Goal: Complete application form

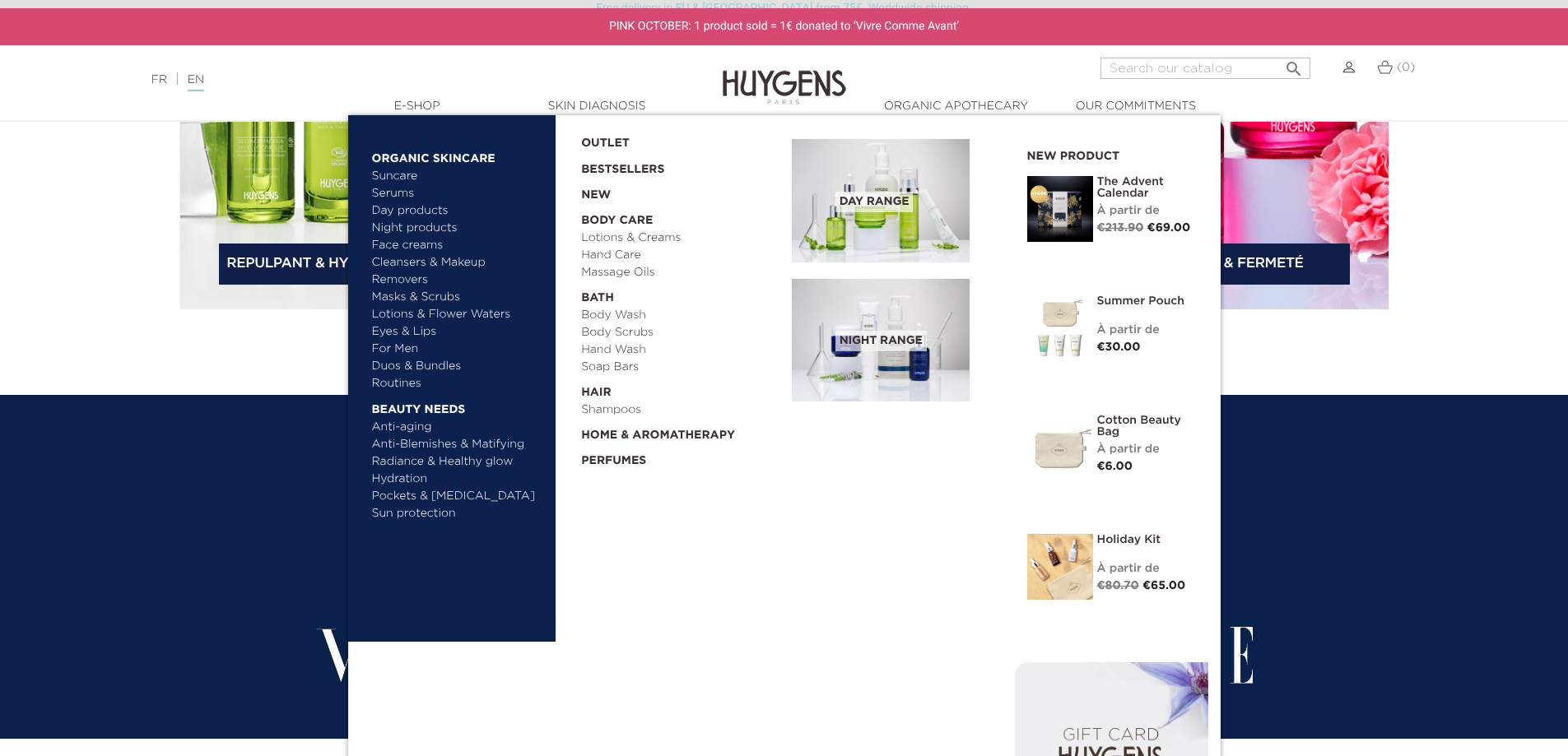
scroll to position [2798, 0]
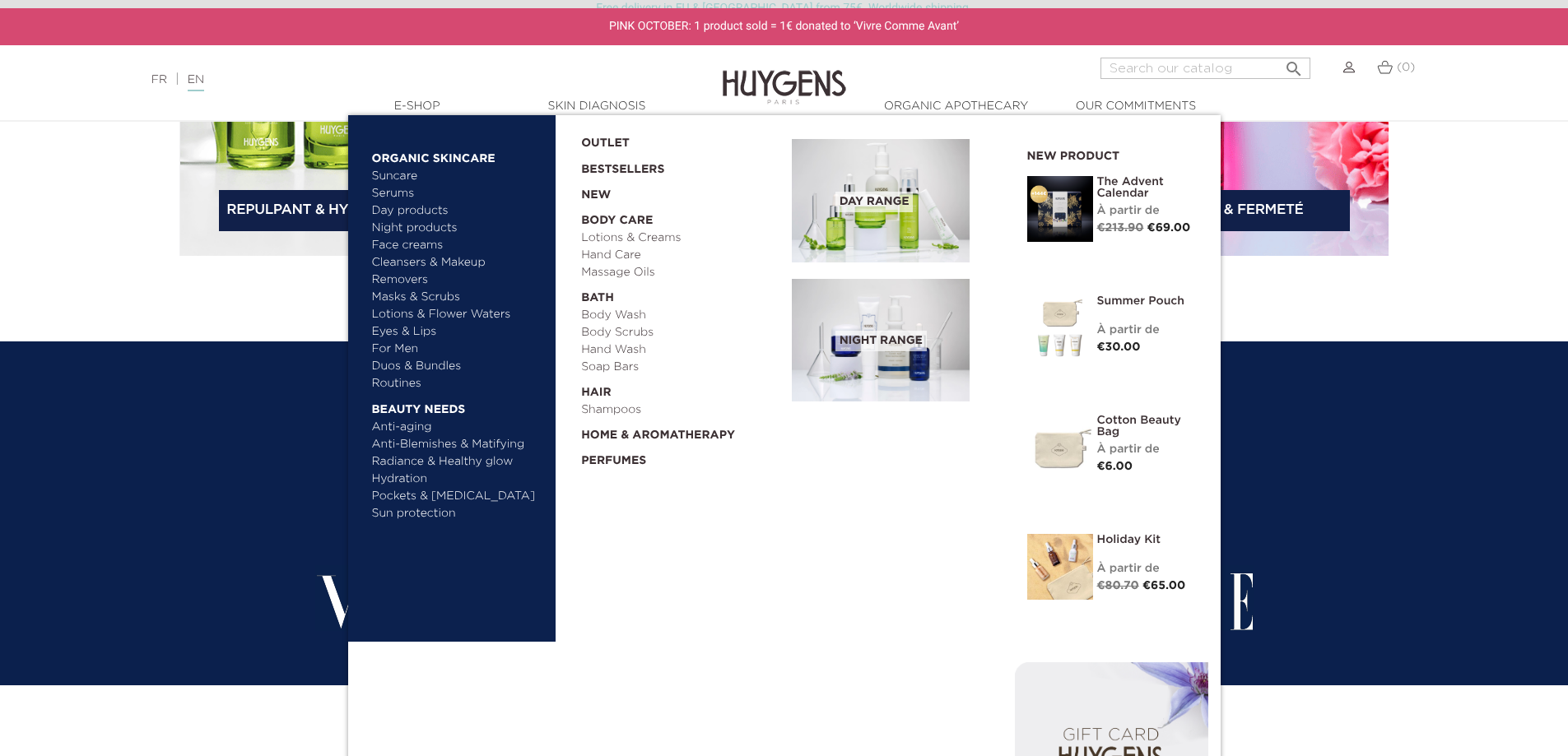
click at [642, 236] on link "Lotions & Creams" at bounding box center [680, 238] width 199 height 18
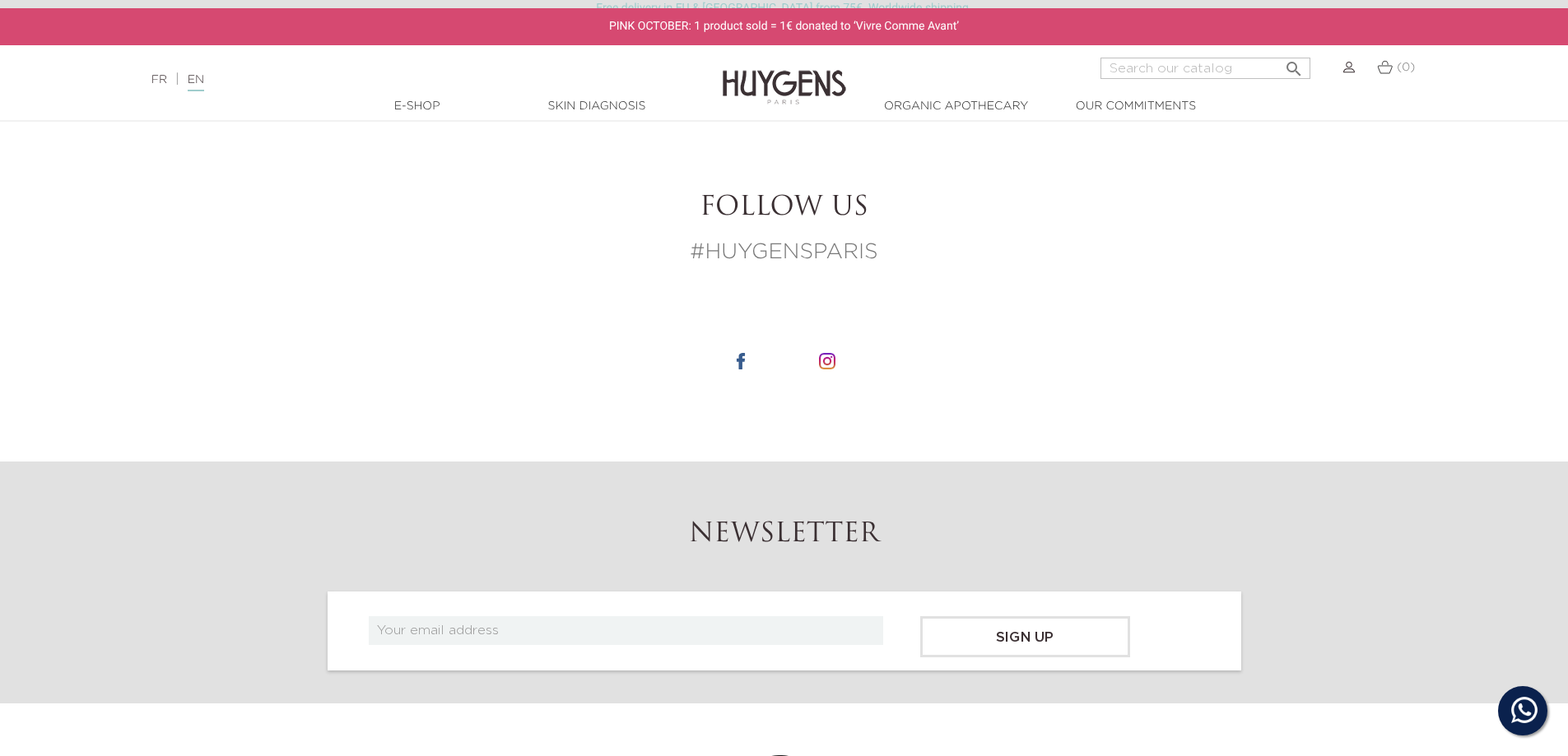
scroll to position [2305, 0]
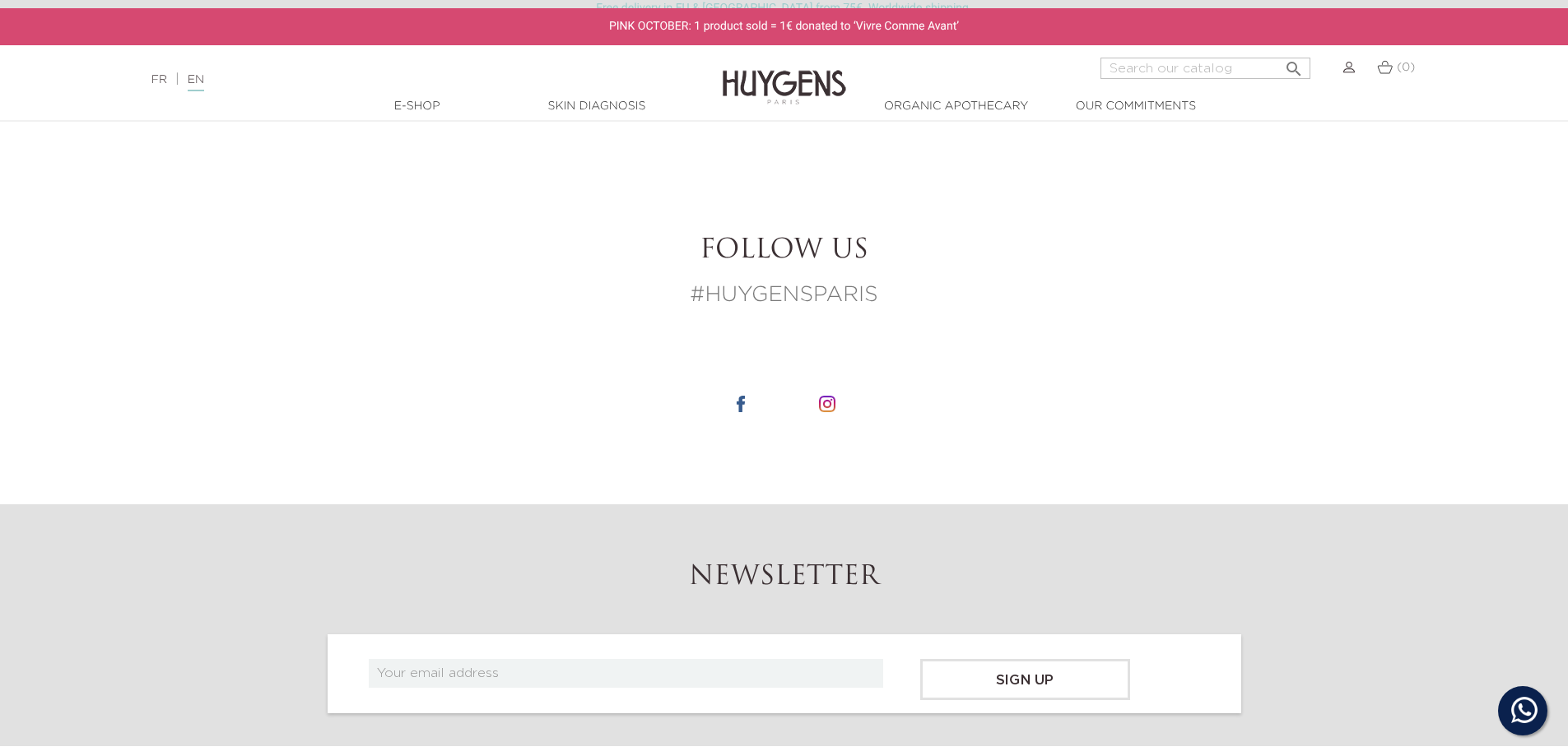
click at [749, 387] on li at bounding box center [740, 404] width 82 height 86
click at [744, 396] on img at bounding box center [741, 404] width 17 height 17
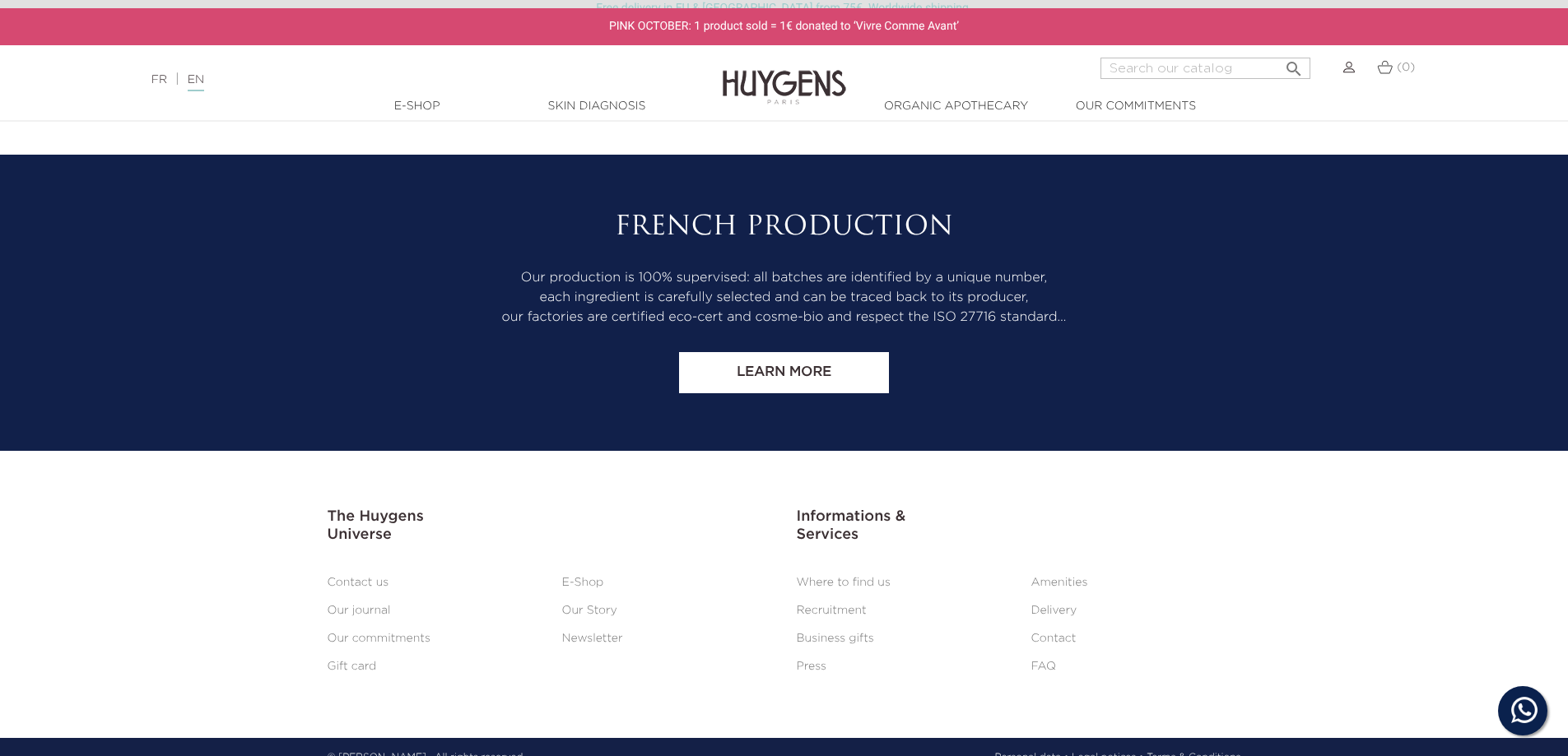
scroll to position [3144, 0]
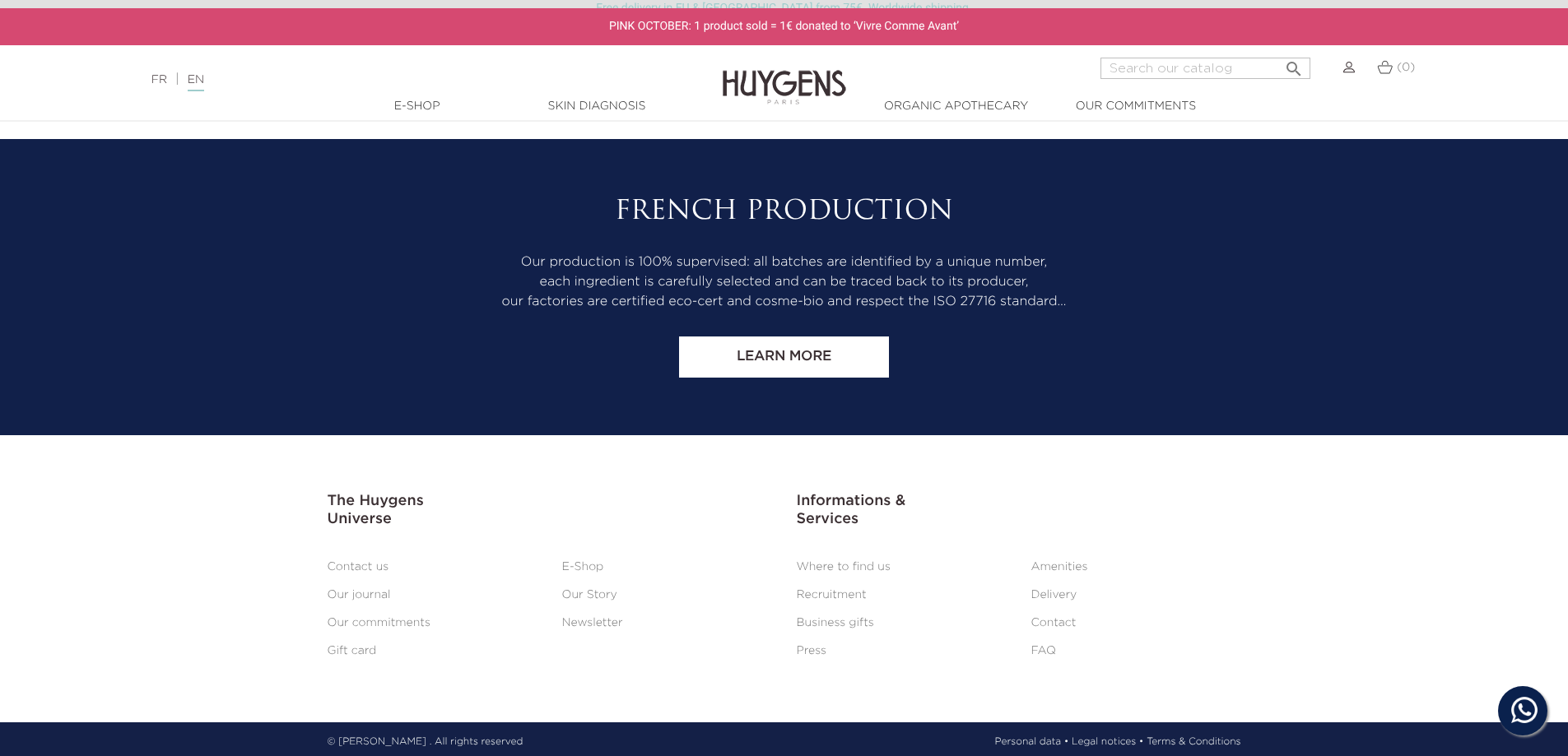
click at [1048, 618] on link "Contact" at bounding box center [1054, 623] width 45 height 11
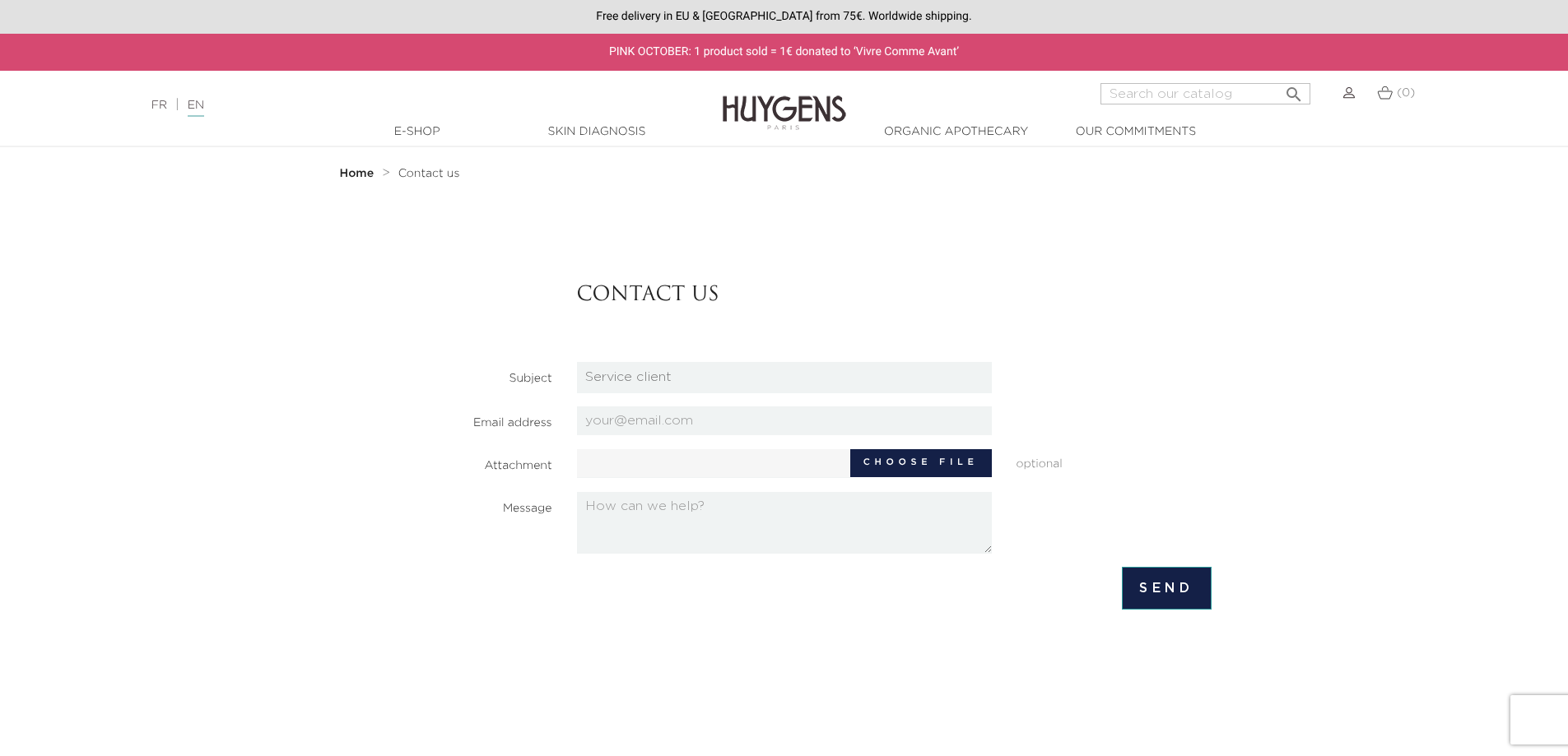
click at [750, 372] on select "HQ Job applications Partnerships Press Relations Retail Job Applications Servic…" at bounding box center [784, 378] width 415 height 31
select select "4"
click at [577, 362] on select "HQ Job applications Partnerships Press Relations Retail Job Applications Servic…" at bounding box center [784, 378] width 415 height 31
click at [713, 425] on input "email" at bounding box center [784, 420] width 415 height 29
type input "stanislav@hyra-bg.com"
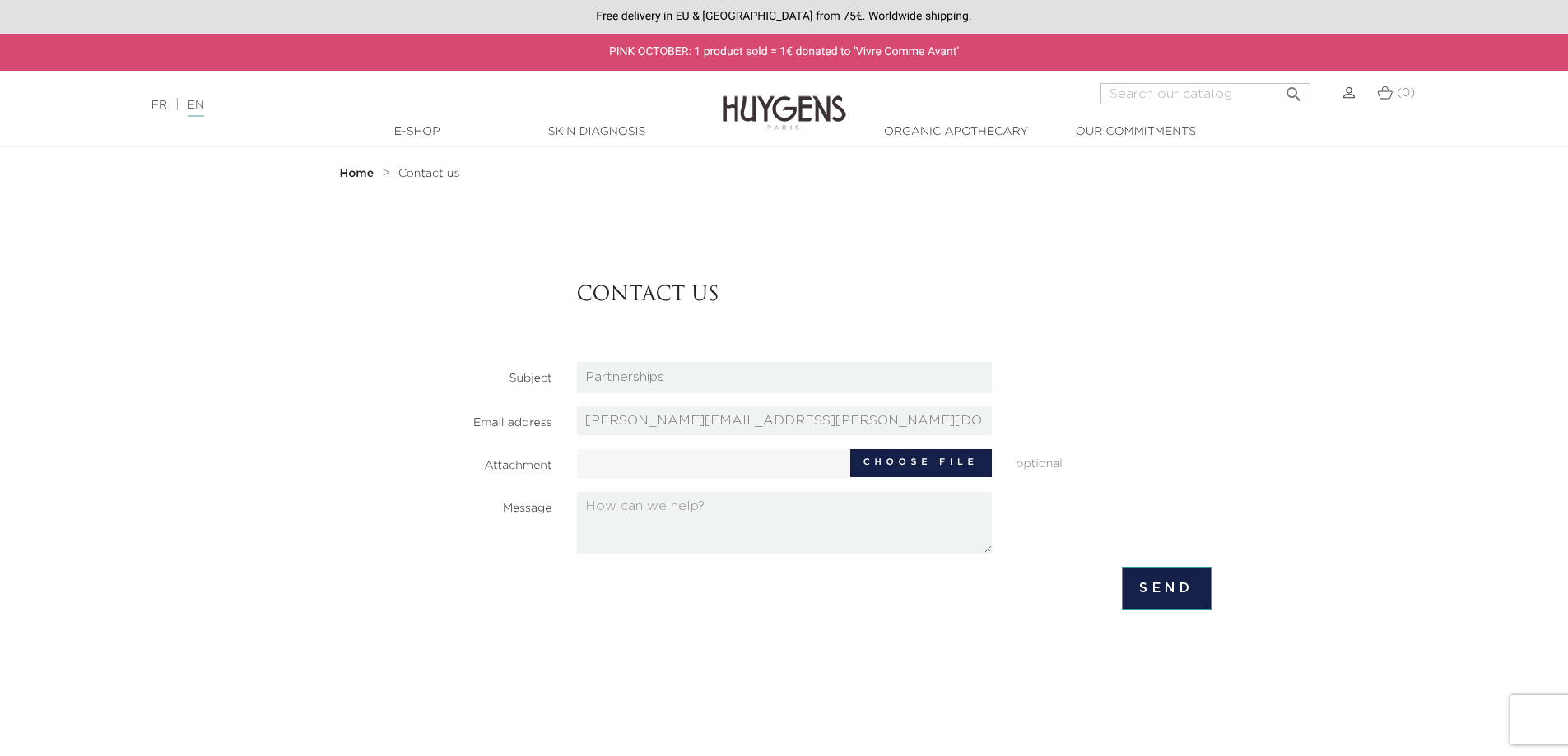
click at [647, 521] on textarea at bounding box center [784, 523] width 415 height 62
click at [749, 521] on textarea at bounding box center [784, 523] width 415 height 62
paste textarea "Madame, Monsieur, Proposition de collaboration Je me permets de vous contacter …"
click at [741, 541] on textarea at bounding box center [784, 523] width 415 height 62
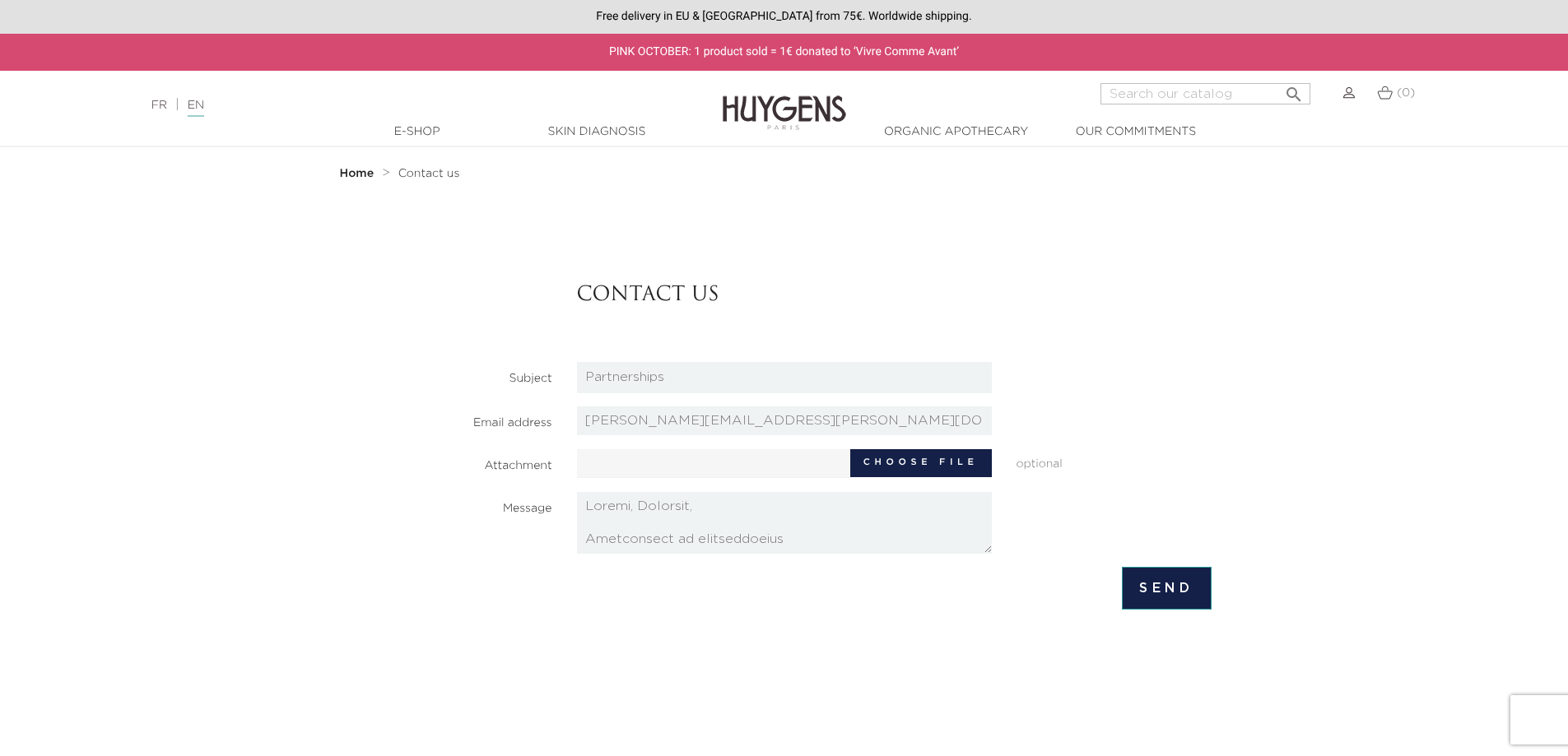
click at [741, 541] on textarea at bounding box center [784, 523] width 415 height 62
type textarea "Madame, Monsieur, Je me permets de vous contacter pour vous présenter notre act…"
click at [1127, 579] on input "Send" at bounding box center [1166, 588] width 89 height 42
click at [1153, 592] on input "Send" at bounding box center [1166, 588] width 89 height 42
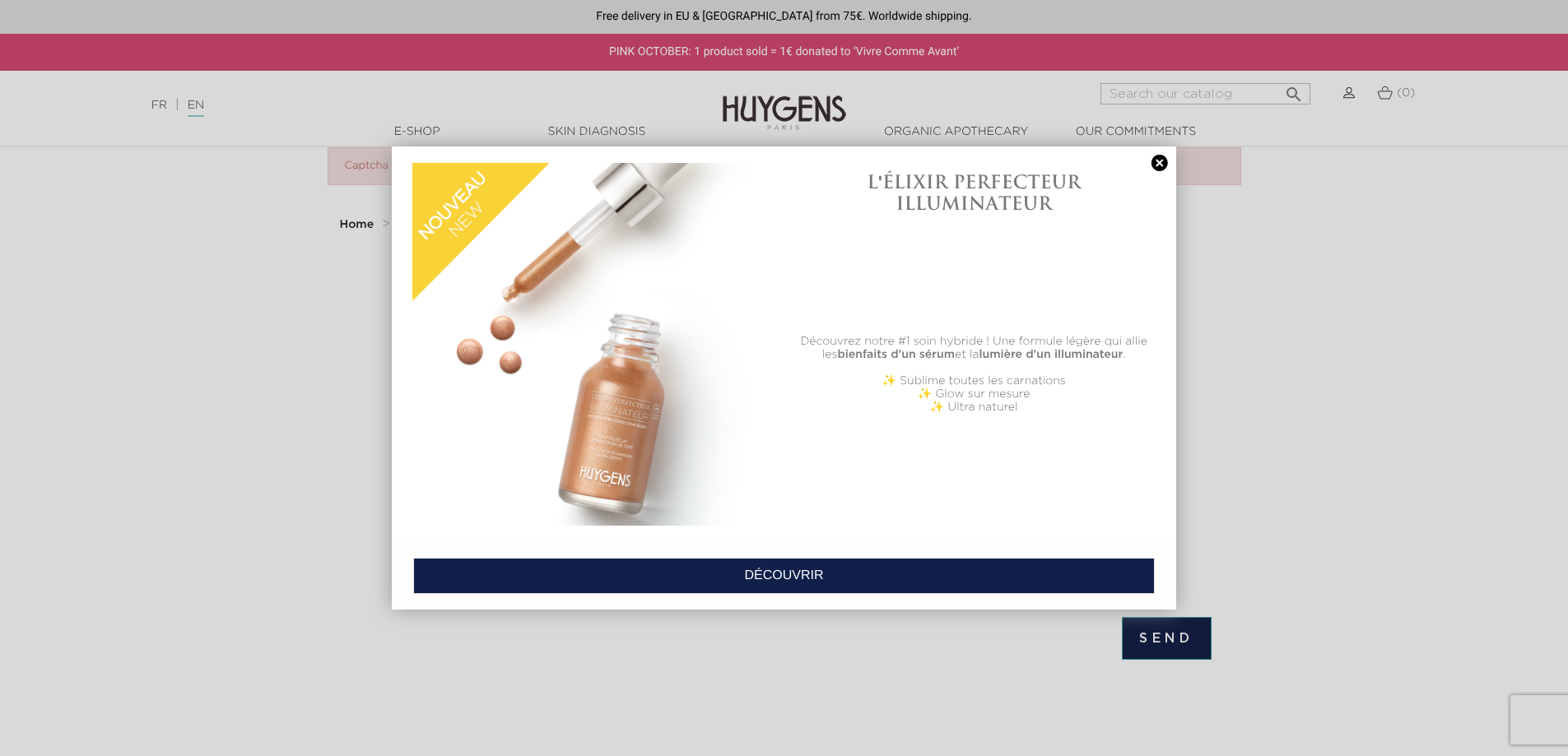
click at [1164, 159] on link at bounding box center [1159, 163] width 23 height 18
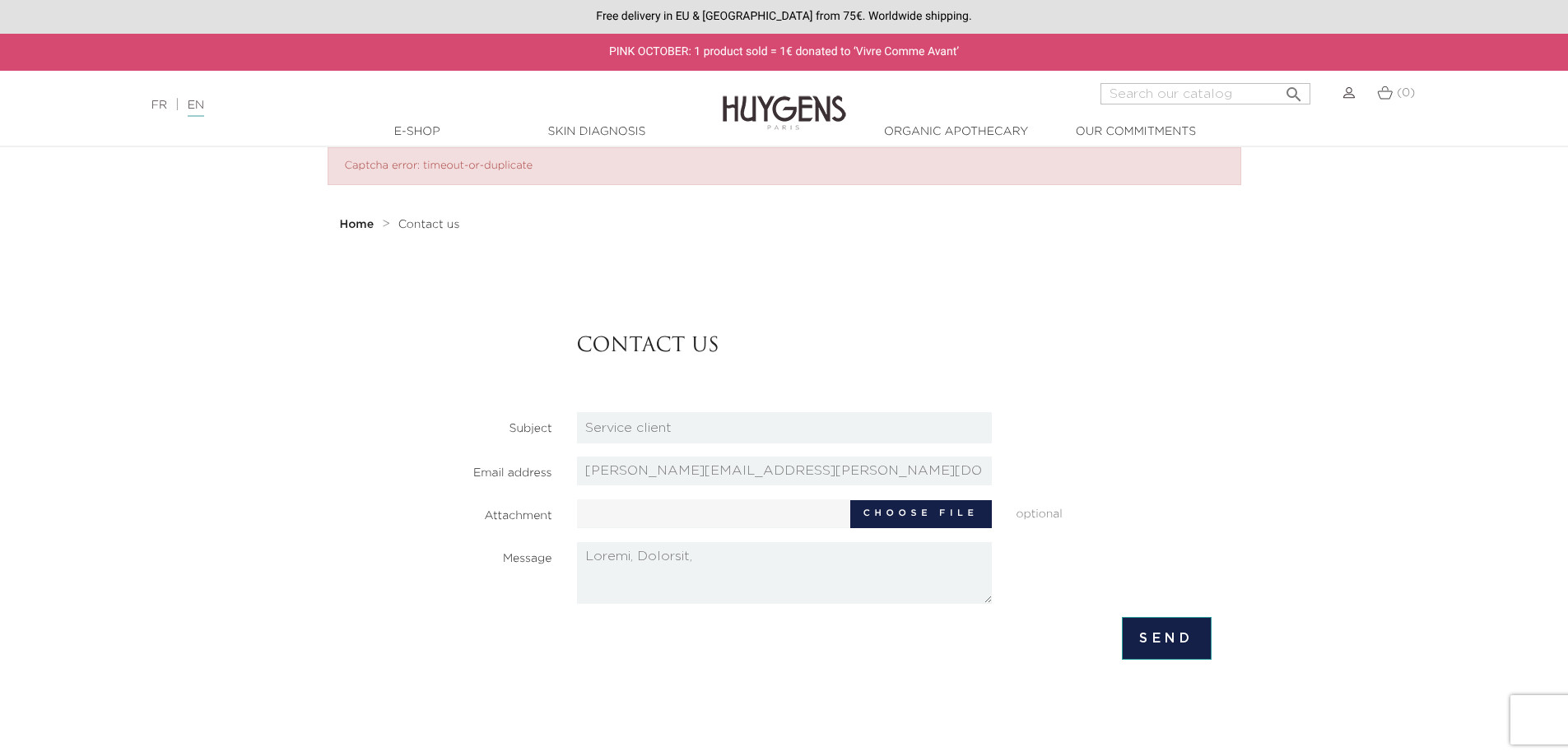
click at [794, 426] on select "HQ Job applications Partnerships Press Relations Retail Job Applications Servic…" at bounding box center [784, 428] width 415 height 31
select select "4"
click at [577, 412] on select "HQ Job applications Partnerships Press Relations Retail Job Applications Servic…" at bounding box center [784, 428] width 415 height 31
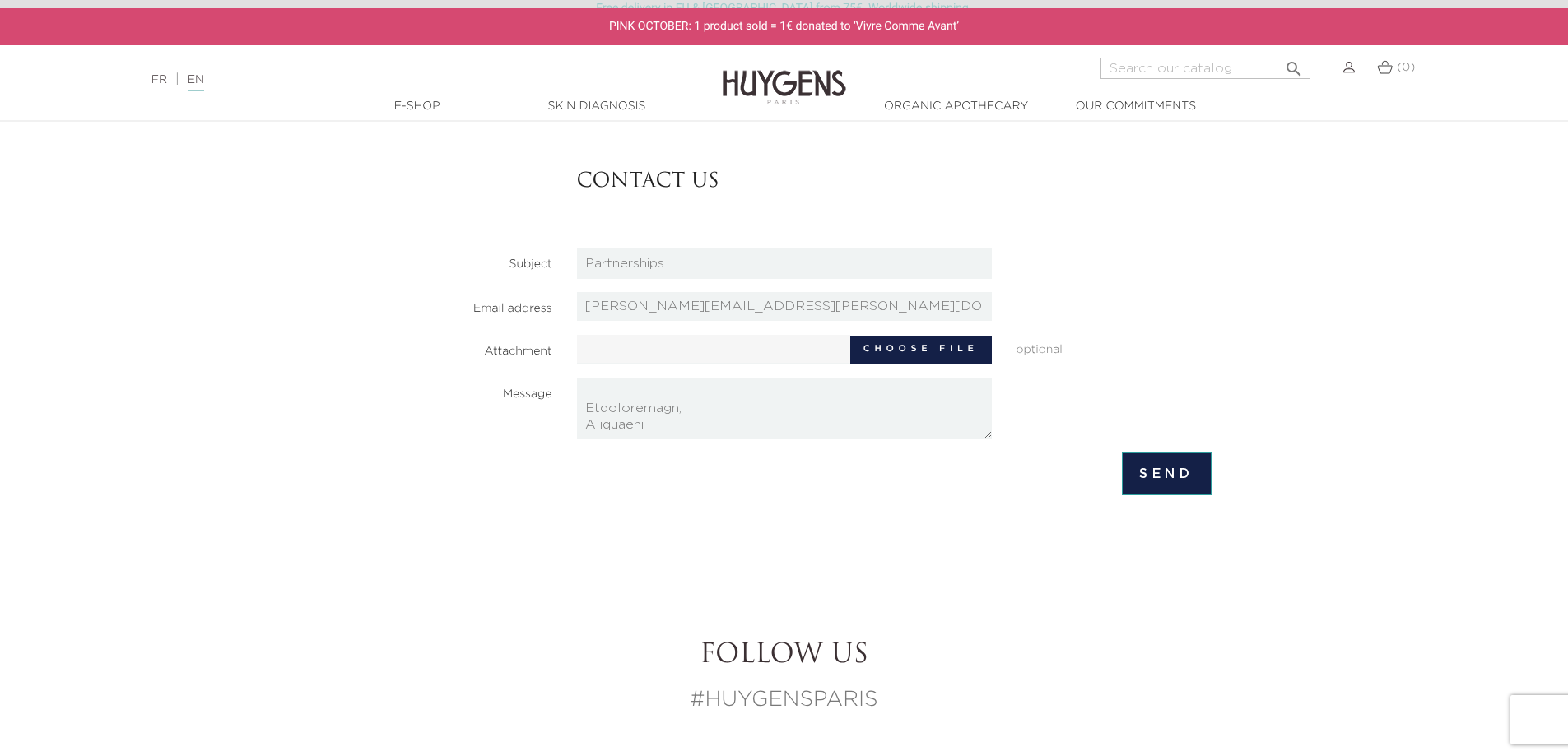
scroll to position [149, 0]
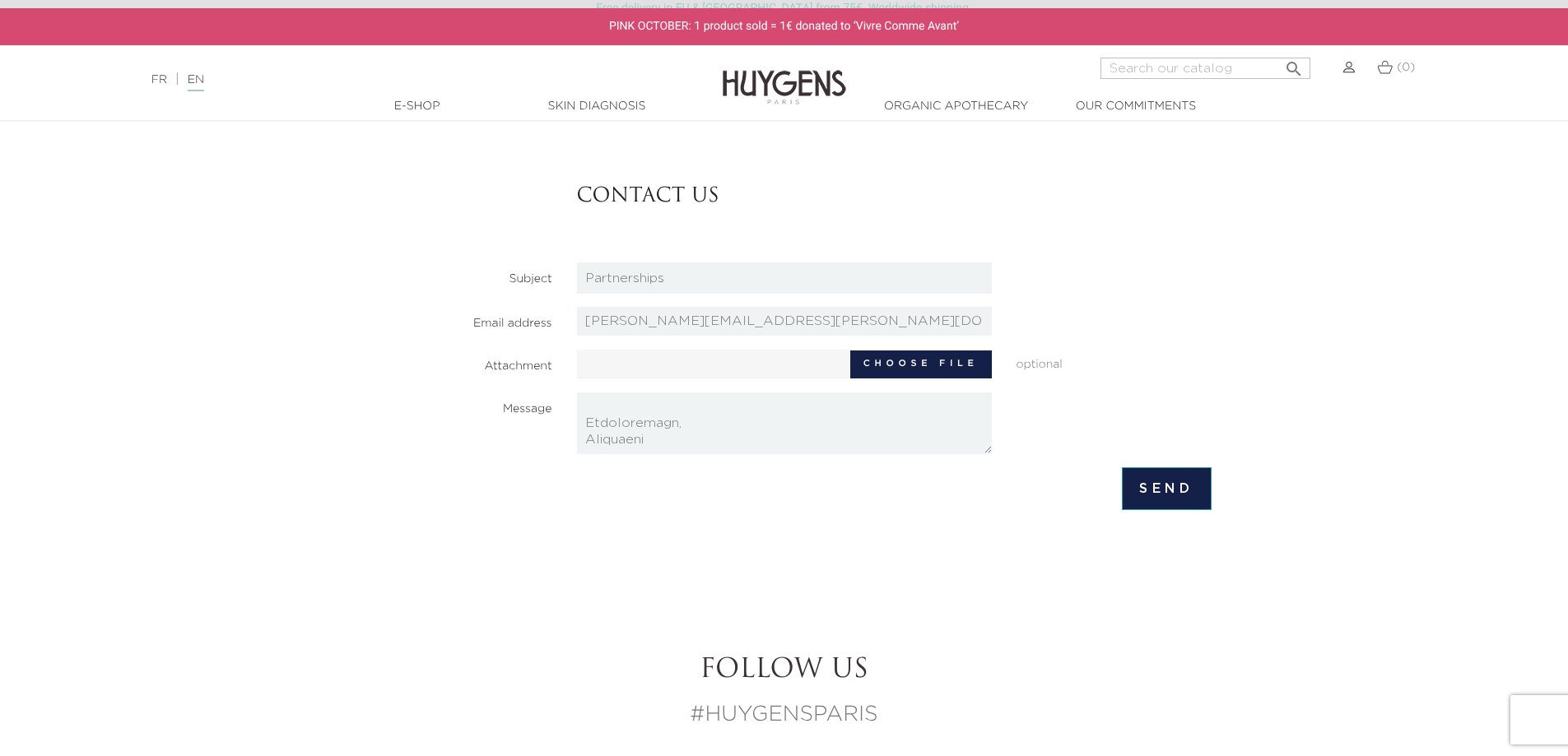
click at [1177, 479] on input "Send" at bounding box center [1166, 489] width 89 height 42
